Goal: Information Seeking & Learning: Learn about a topic

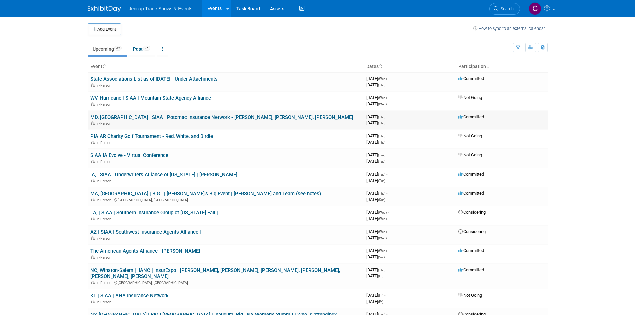
click at [155, 114] on link "MD, [GEOGRAPHIC_DATA] | SIAA | Potomac Insurance Network - [PERSON_NAME], [PERS…" at bounding box center [221, 117] width 263 height 6
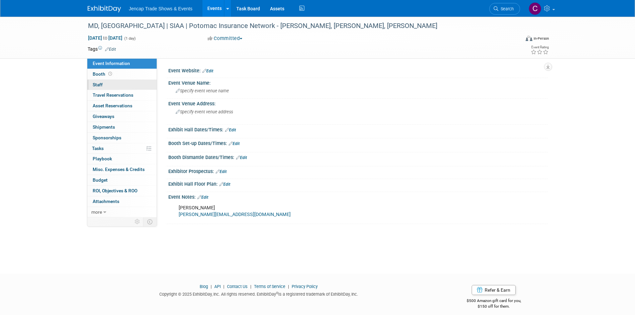
click at [93, 84] on span "Staff 0" at bounding box center [98, 84] width 10 height 5
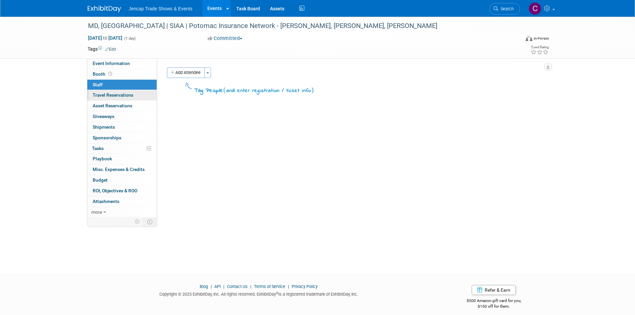
click at [128, 94] on span "Travel Reservations 0" at bounding box center [113, 94] width 41 height 5
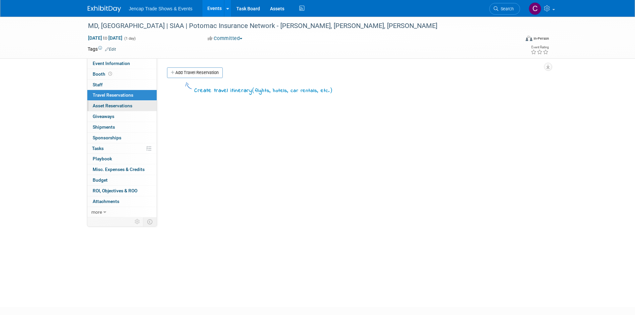
click at [126, 101] on link "0 Asset Reservations 0" at bounding box center [121, 106] width 69 height 10
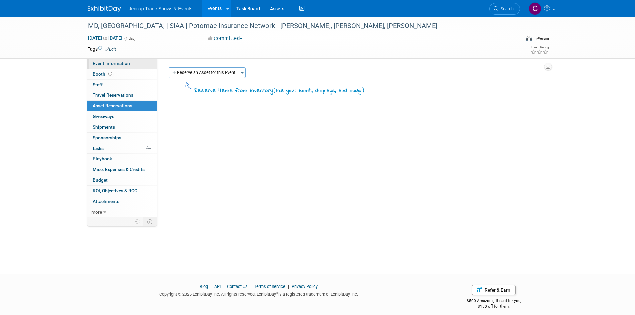
click at [114, 63] on span "Event Information" at bounding box center [111, 63] width 37 height 5
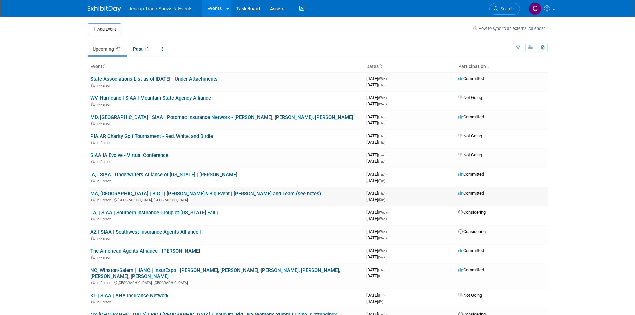
click at [147, 194] on link "MA, [GEOGRAPHIC_DATA] | BIG I | [PERSON_NAME]'s Big Event | [PERSON_NAME] and T…" at bounding box center [205, 194] width 231 height 6
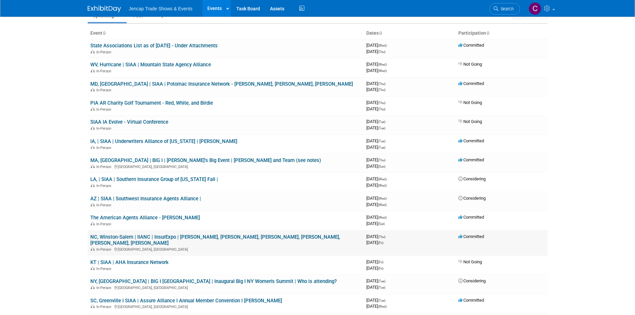
click at [242, 235] on link "NC, Winston-Salem | IIANC | InsurExpo | [PERSON_NAME], [PERSON_NAME], [PERSON_N…" at bounding box center [215, 240] width 250 height 12
click at [197, 246] on div "In-Person Winston-Salem, NC" at bounding box center [225, 248] width 271 height 5
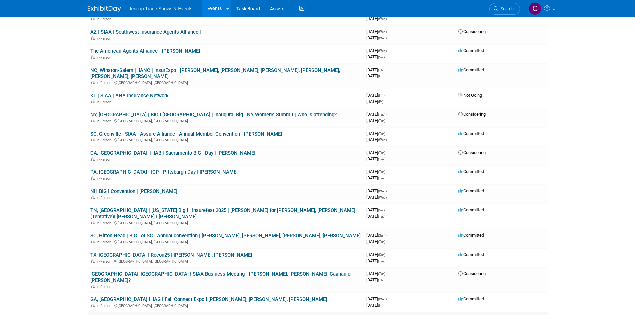
scroll to position [267, 0]
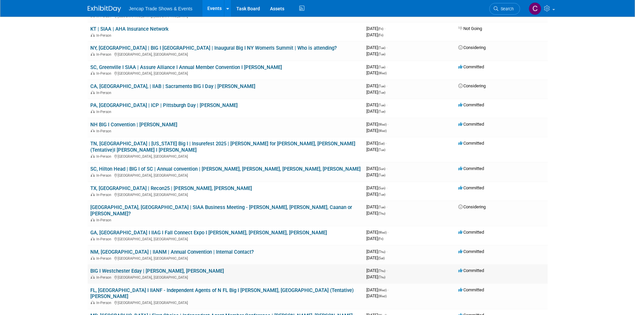
click at [165, 268] on link "BIG I Westchester Eday | [PERSON_NAME], [PERSON_NAME]" at bounding box center [157, 271] width 134 height 6
click at [166, 268] on link "BIG I Westchester Eday | [PERSON_NAME], [PERSON_NAME]" at bounding box center [157, 271] width 134 height 6
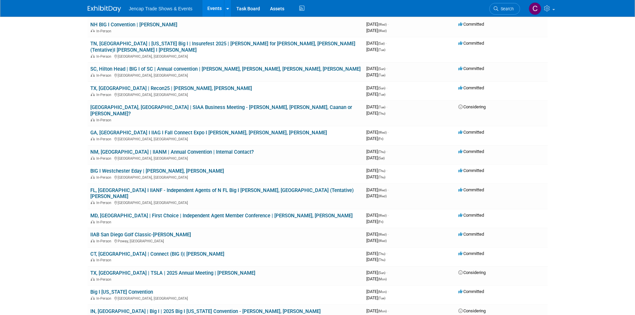
scroll to position [400, 0]
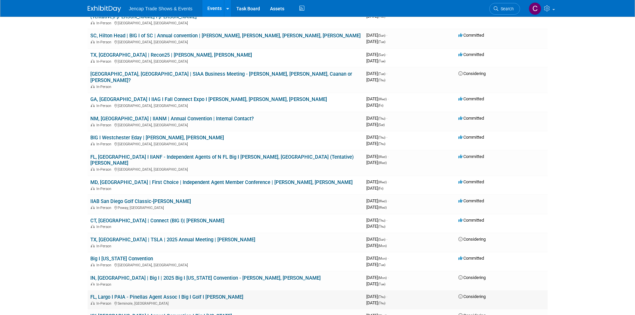
click at [157, 294] on link "FL, Largo I PAIA - Pinellas Agent Assoc I Big I Golf I [PERSON_NAME]" at bounding box center [166, 297] width 153 height 6
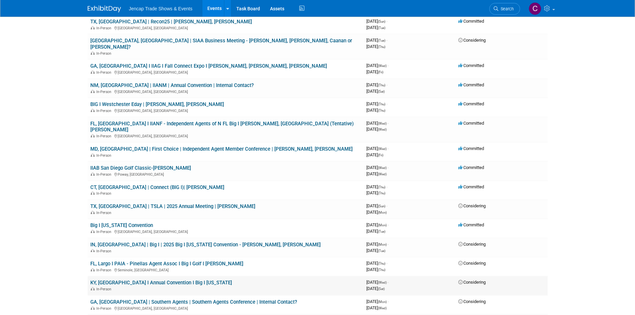
scroll to position [467, 0]
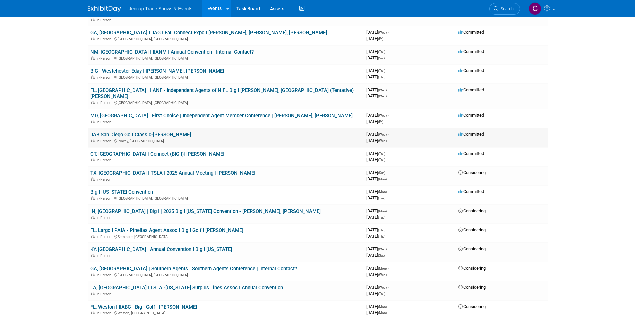
click at [153, 132] on link "IIAB San Diego Golf Classic-[PERSON_NAME]" at bounding box center [140, 135] width 101 height 6
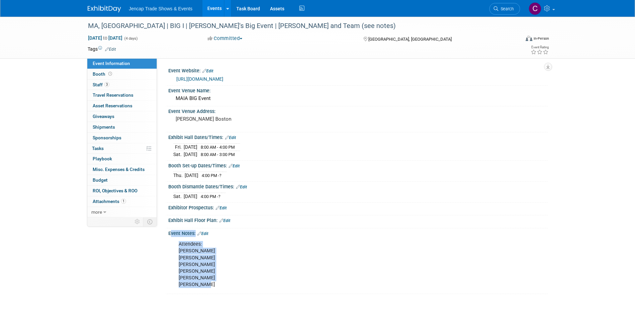
drag, startPoint x: 215, startPoint y: 285, endPoint x: 166, endPoint y: 277, distance: 49.3
click at [166, 277] on div "Event Notes: Edit Attendees: [PERSON_NAME] [PERSON_NAME] [PERSON_NAME] [PERSON_…" at bounding box center [356, 261] width 382 height 66
click at [166, 277] on div "Event Notes: Edit Attendees: Julie Sonier Jen Almay Jonathan Sweeny Brian Sequi…" at bounding box center [356, 261] width 382 height 66
click at [215, 282] on div "Attendees: Julie Sonier Jen Almay Jonathan Sweeny Brian Sequist John Lanni Chri…" at bounding box center [324, 265] width 300 height 54
drag, startPoint x: 230, startPoint y: 119, endPoint x: 171, endPoint y: 121, distance: 58.7
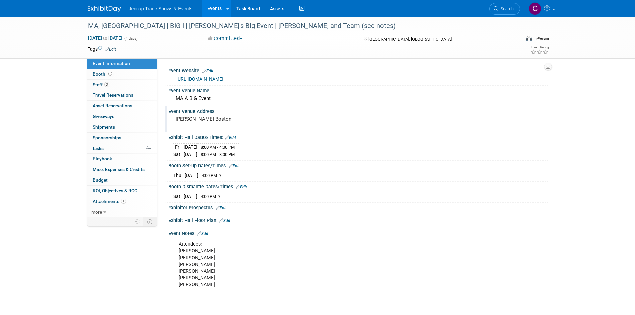
click at [171, 121] on div "Sheraton Cobley Boston" at bounding box center [247, 122] width 158 height 16
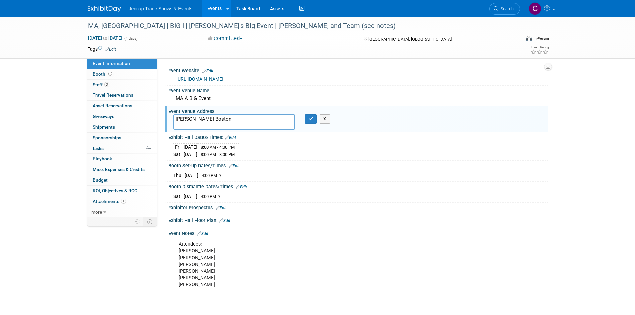
drag, startPoint x: 242, startPoint y: 121, endPoint x: 169, endPoint y: 115, distance: 73.9
click at [169, 115] on div "Sheraton Cobley Boston" at bounding box center [234, 121] width 132 height 15
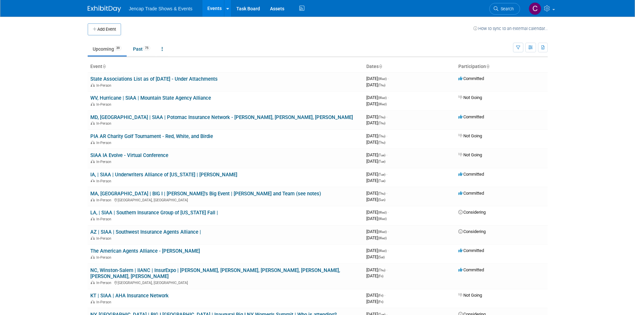
scroll to position [33, 0]
